Goal: Information Seeking & Learning: Learn about a topic

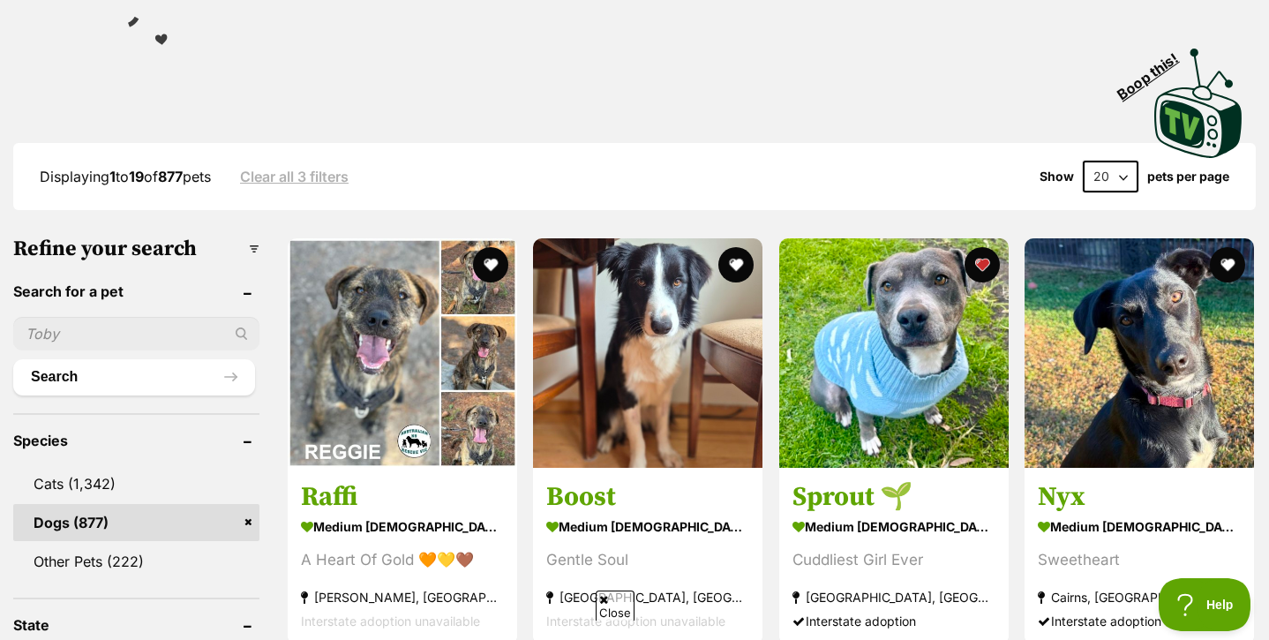
click at [112, 334] on input "text" at bounding box center [136, 334] width 246 height 34
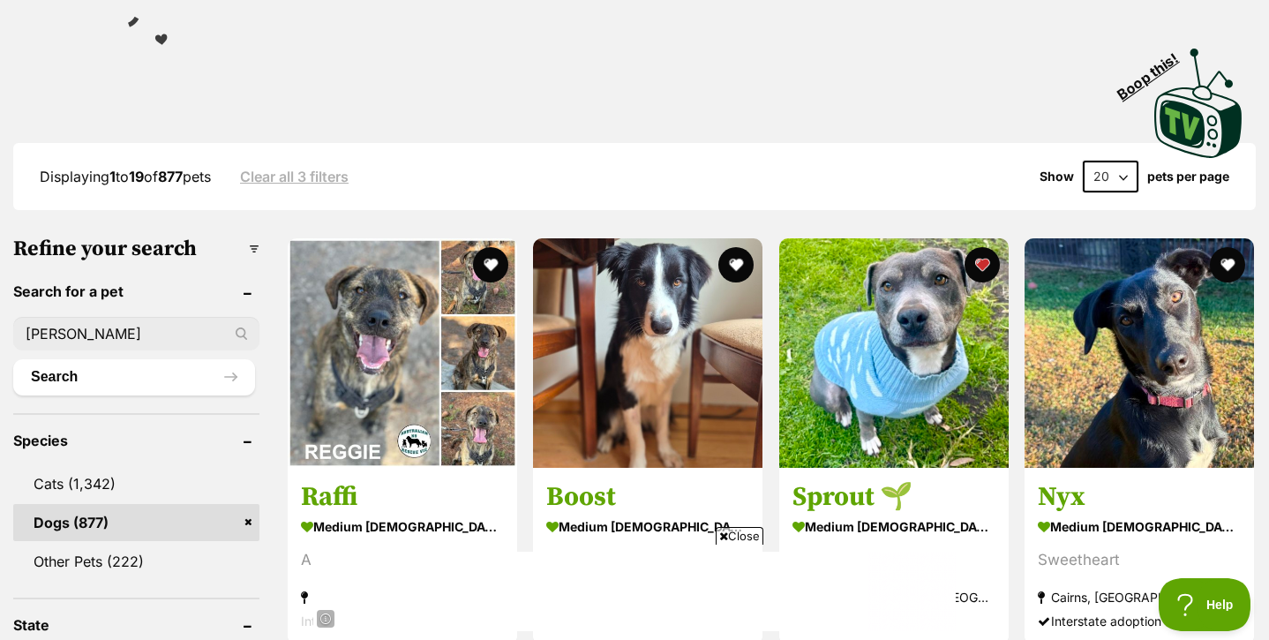
type input "bobbie"
click at [13, 359] on button "Search" at bounding box center [134, 376] width 242 height 35
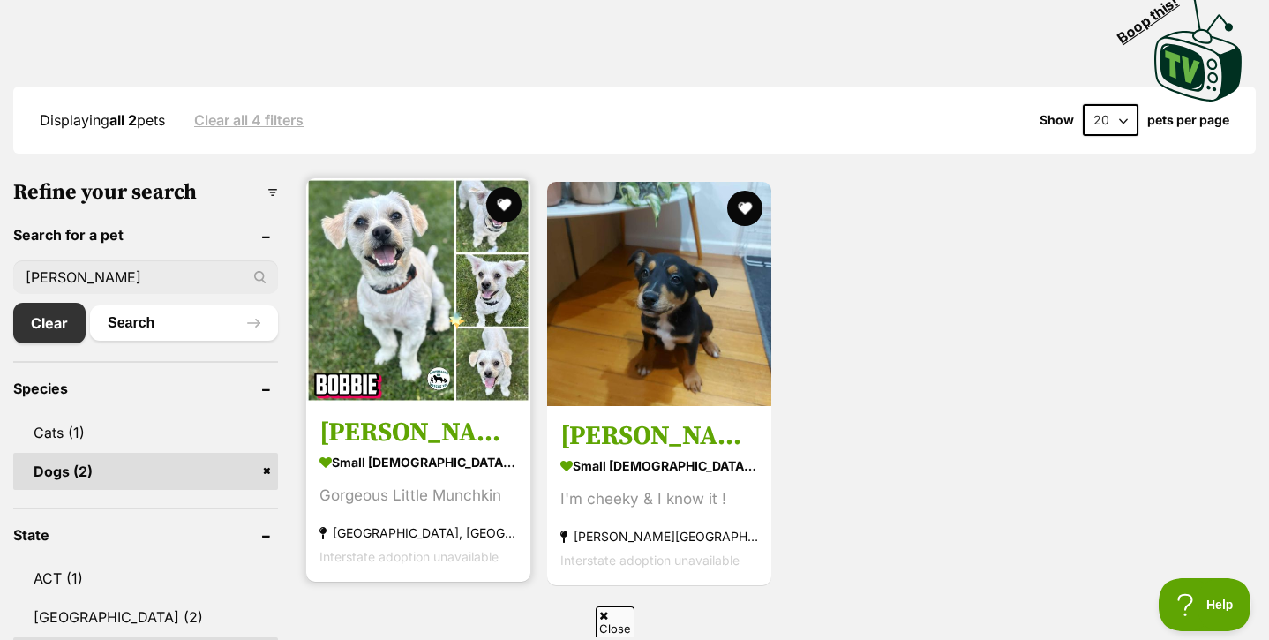
click at [448, 312] on img at bounding box center [418, 290] width 224 height 224
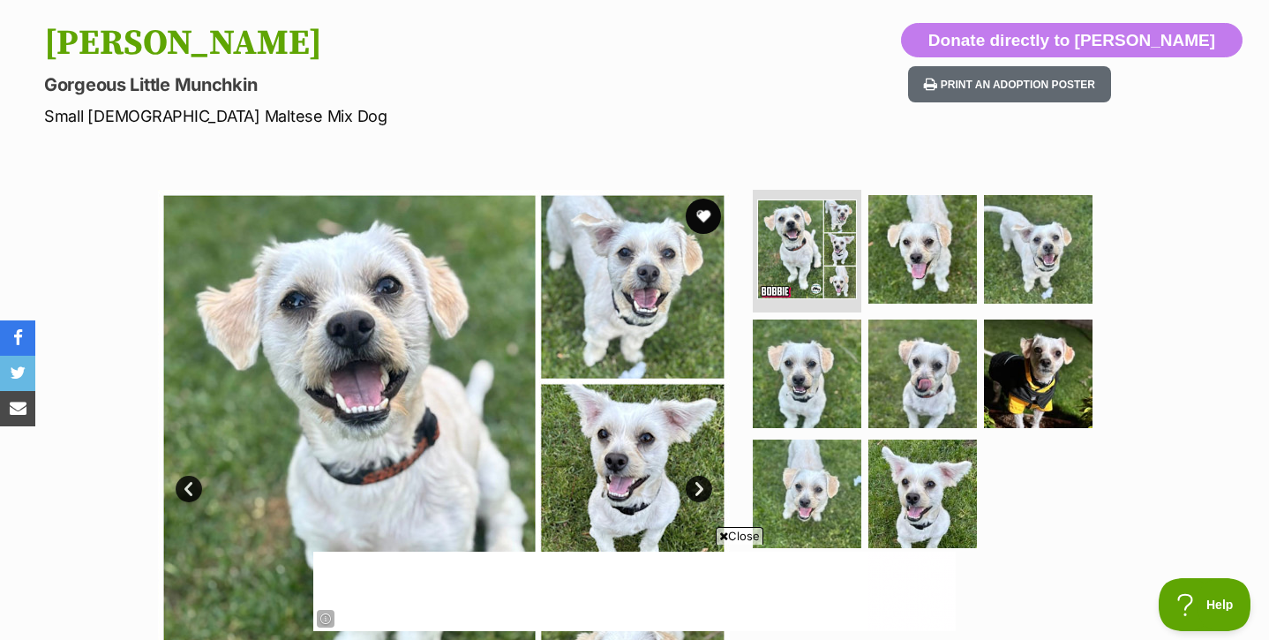
scroll to position [200, 0]
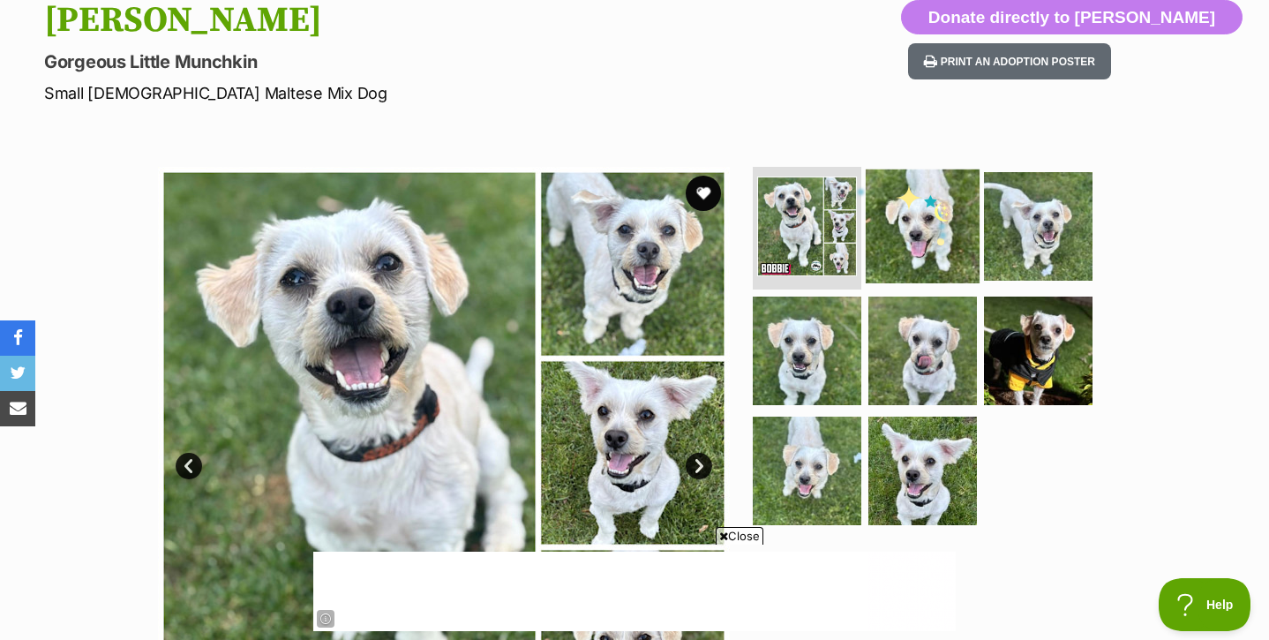
click at [937, 232] on img at bounding box center [923, 226] width 114 height 114
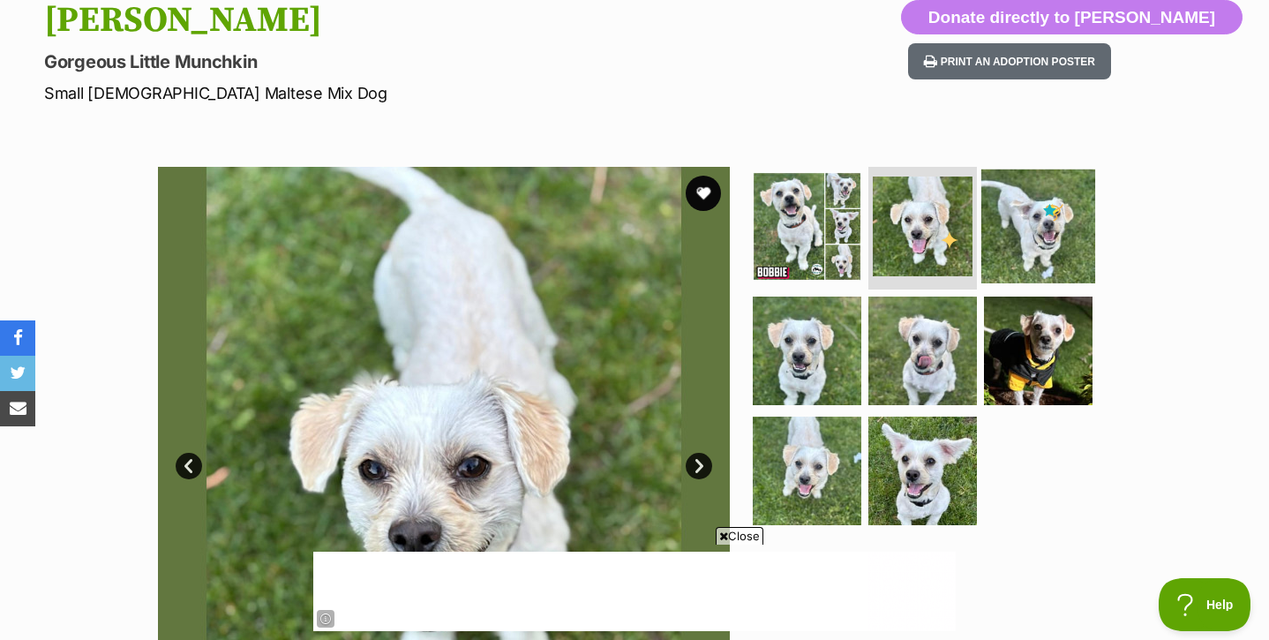
click at [1046, 205] on img at bounding box center [1039, 226] width 114 height 114
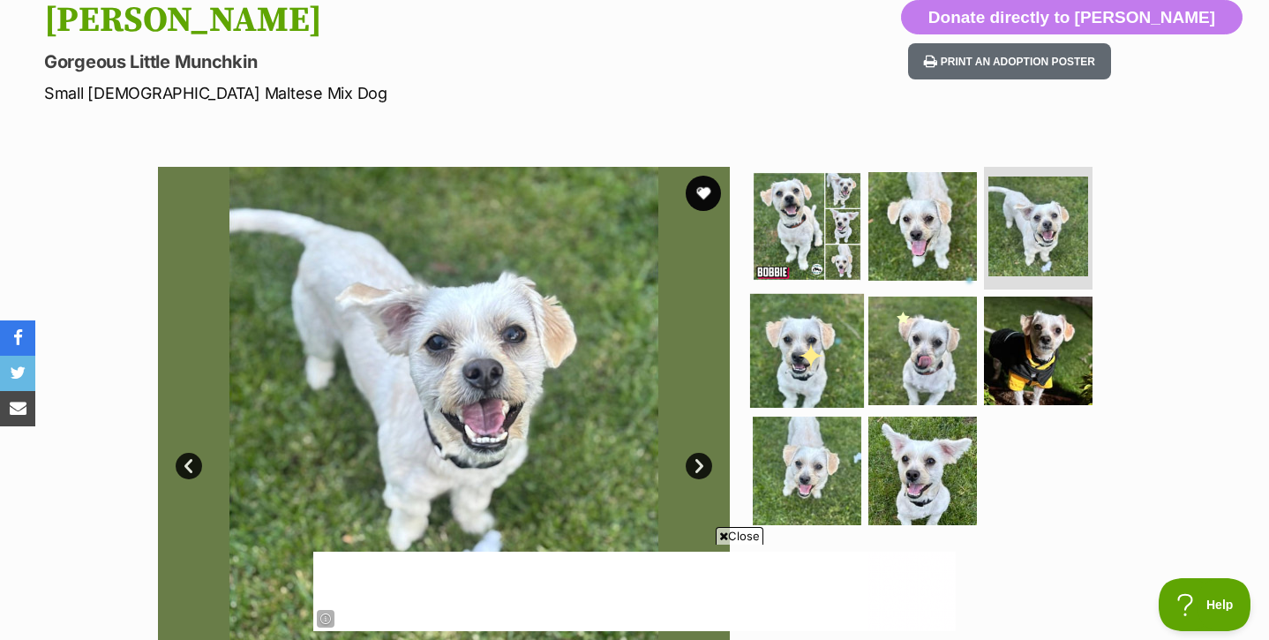
click at [774, 339] on img at bounding box center [807, 351] width 114 height 114
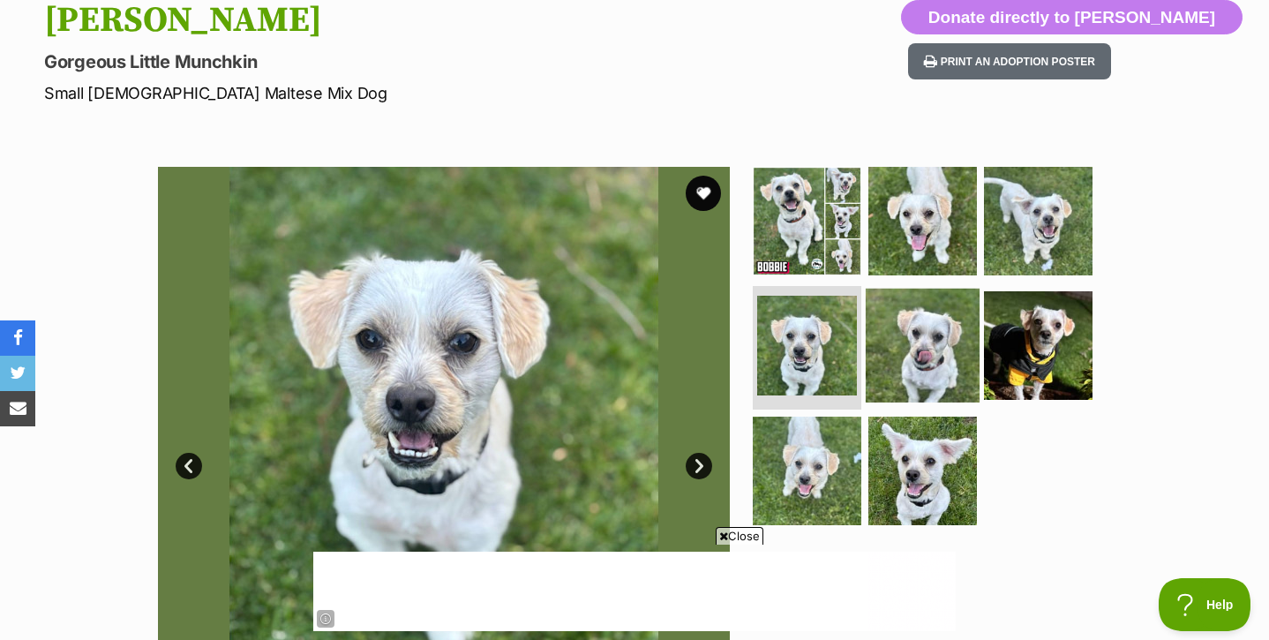
click at [922, 370] on img at bounding box center [923, 346] width 114 height 114
